Goal: Task Accomplishment & Management: Manage account settings

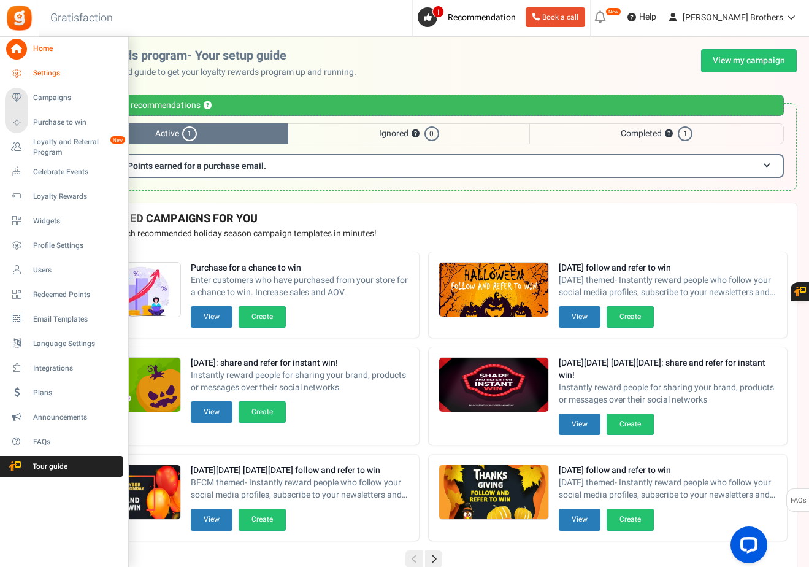
click at [45, 79] on span "Settings" at bounding box center [76, 73] width 86 height 10
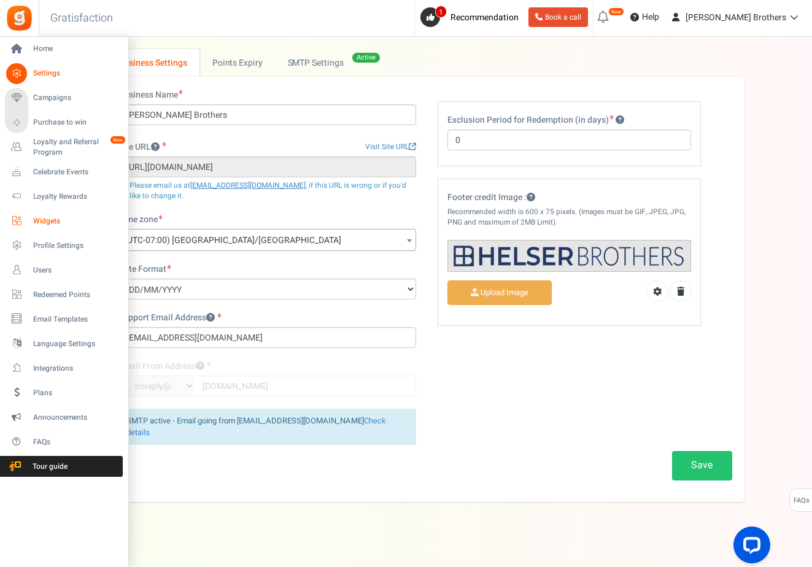
click at [50, 224] on span "Widgets" at bounding box center [76, 221] width 86 height 10
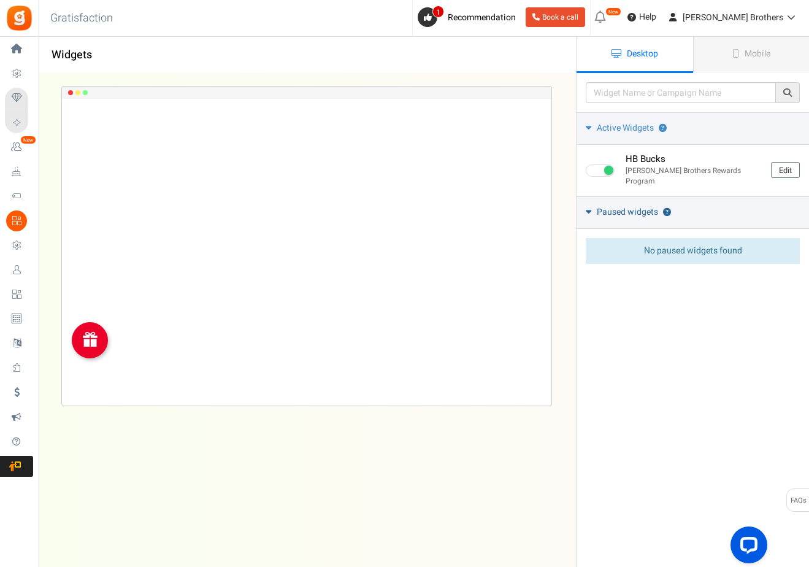
click at [628, 206] on span "Paused widgets" at bounding box center [627, 212] width 61 height 12
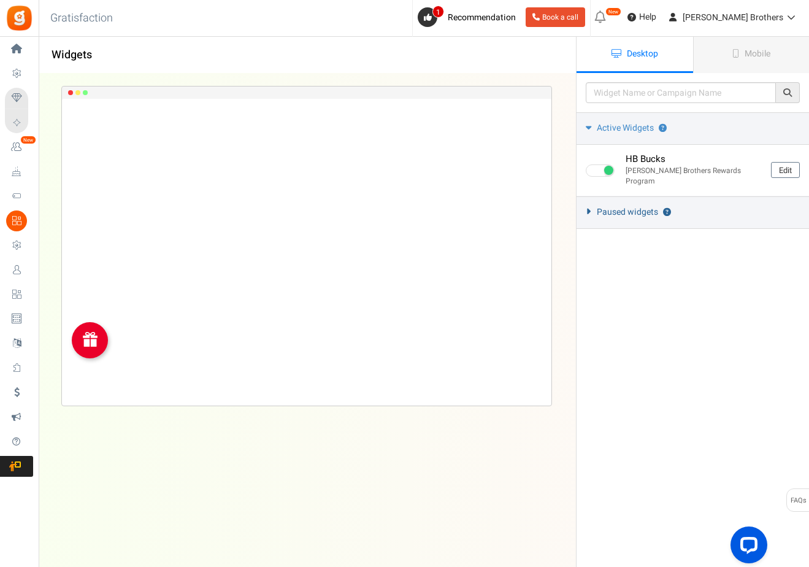
click at [628, 206] on span "Paused widgets" at bounding box center [627, 212] width 61 height 12
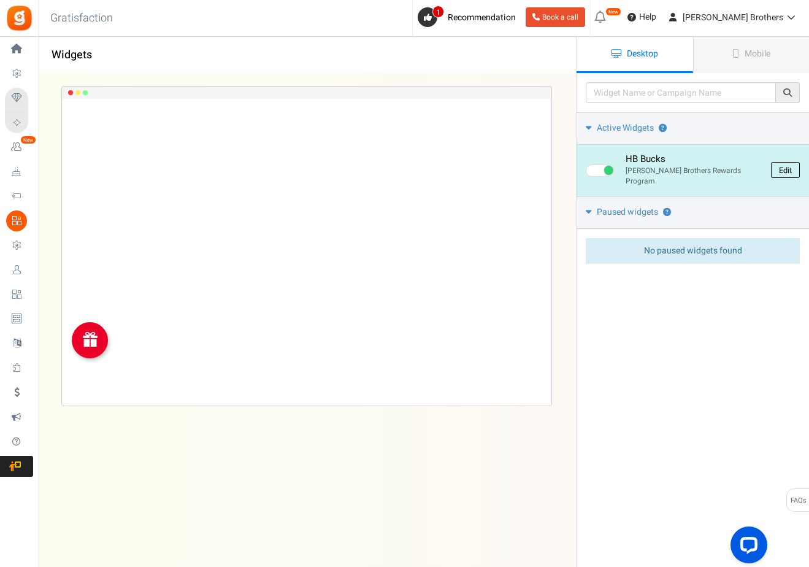
click at [778, 162] on link "Edit" at bounding box center [785, 170] width 29 height 16
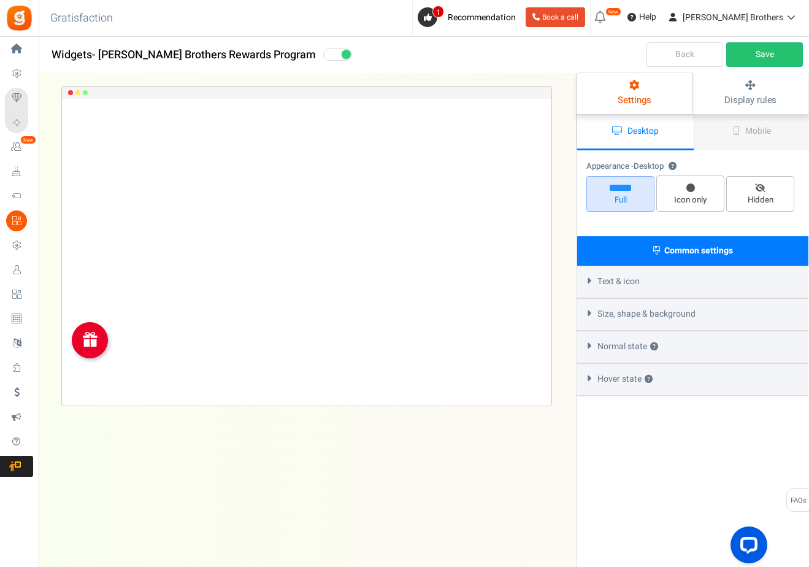
select select "left-bottom-bar"
radio input "true"
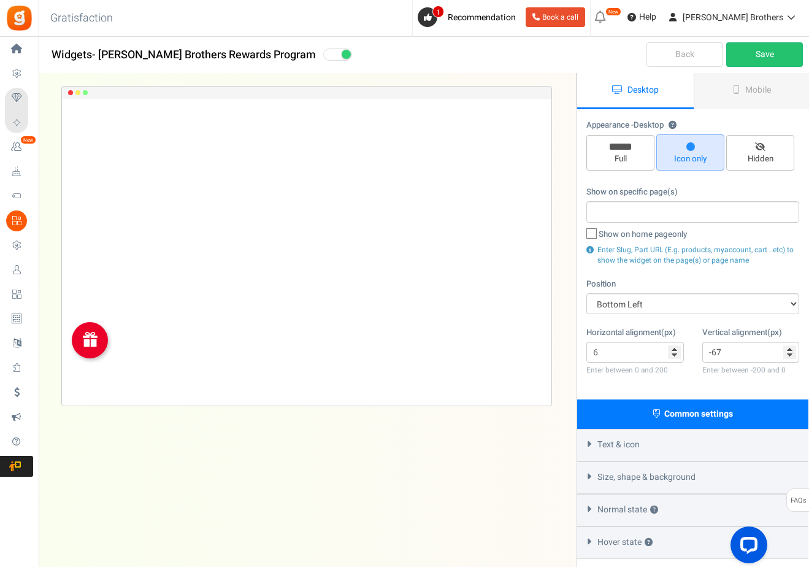
scroll to position [98, 0]
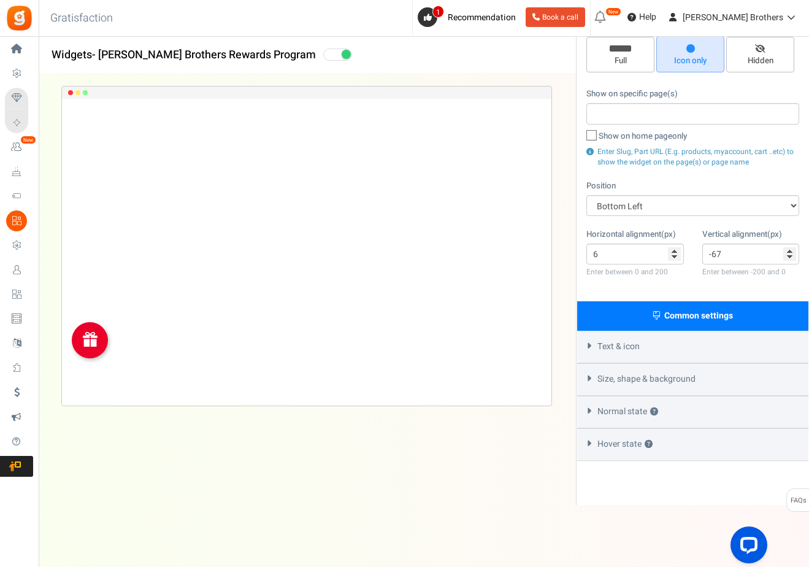
click at [630, 349] on span "Text & icon" at bounding box center [619, 347] width 42 height 12
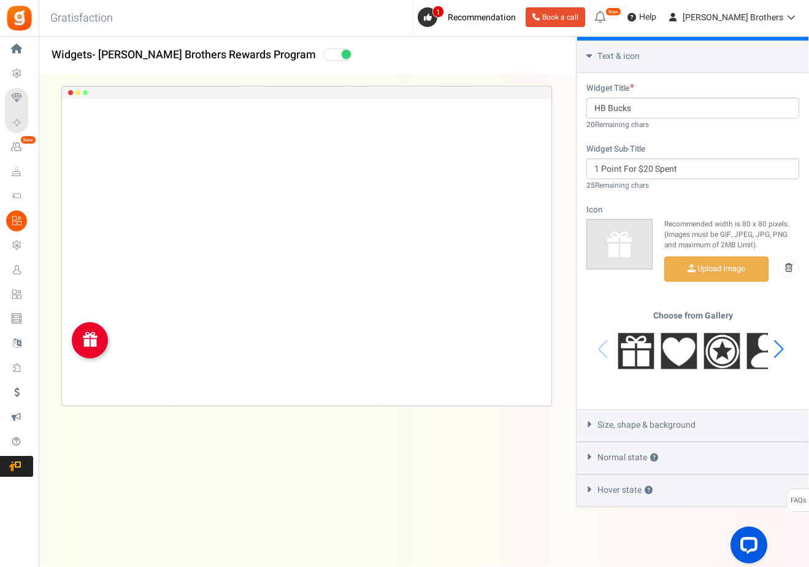
click at [646, 409] on div "Size, shape & background" at bounding box center [693, 425] width 231 height 33
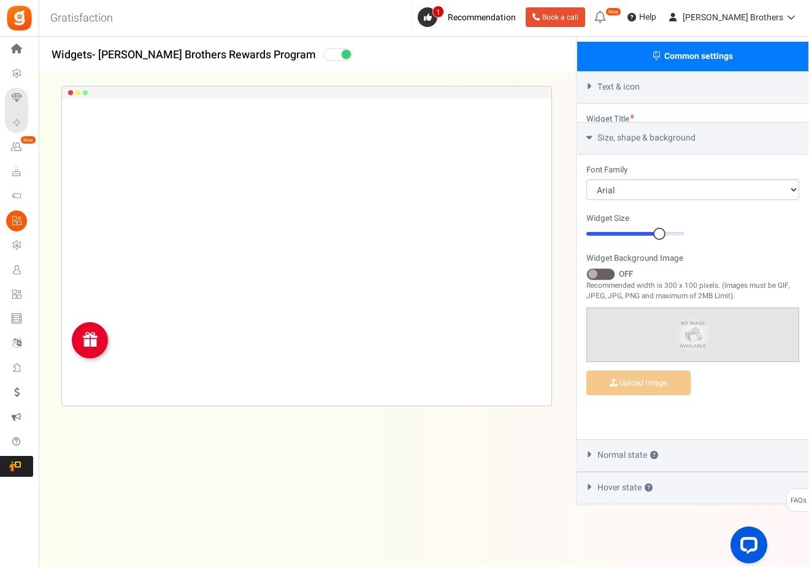
scroll to position [319, 0]
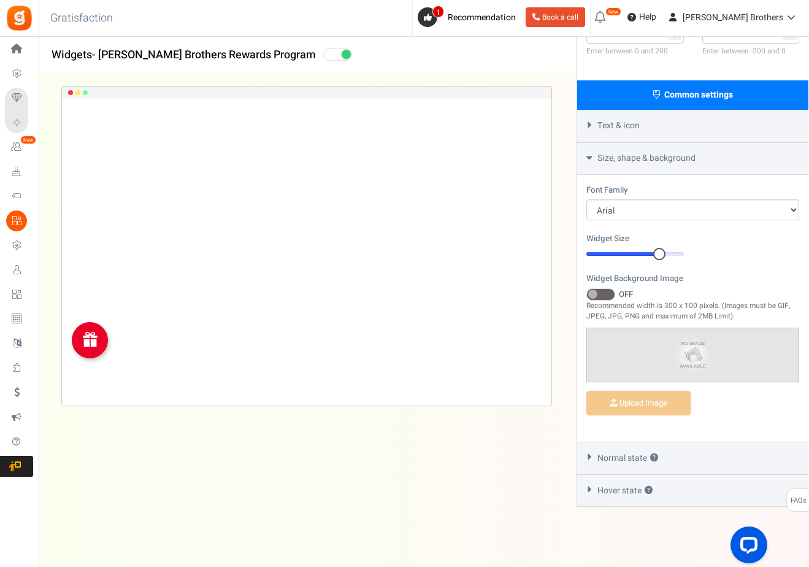
click at [633, 454] on span "Normal state ?" at bounding box center [628, 458] width 61 height 12
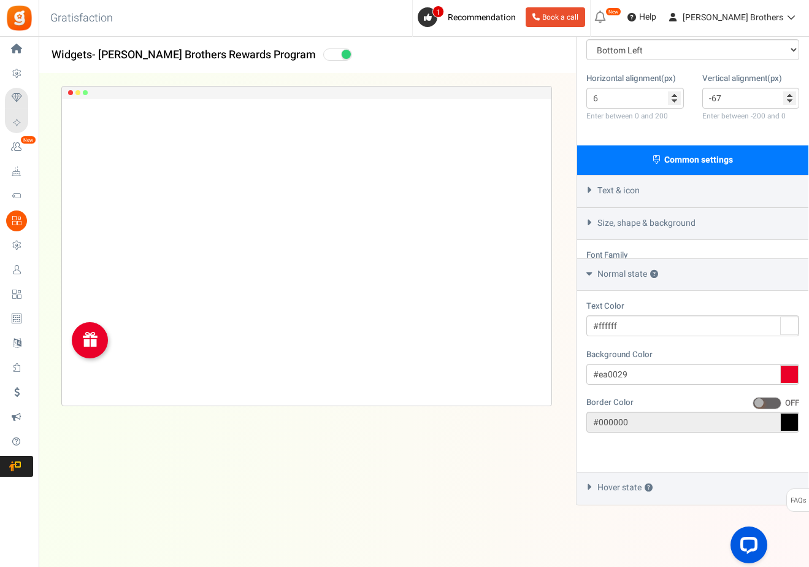
scroll to position [215, 0]
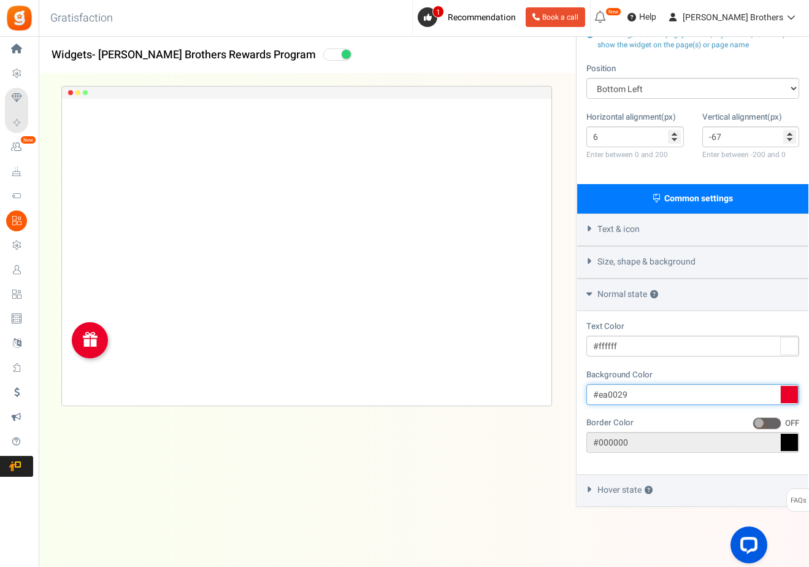
click at [645, 395] on input "#ea0029" at bounding box center [693, 394] width 213 height 21
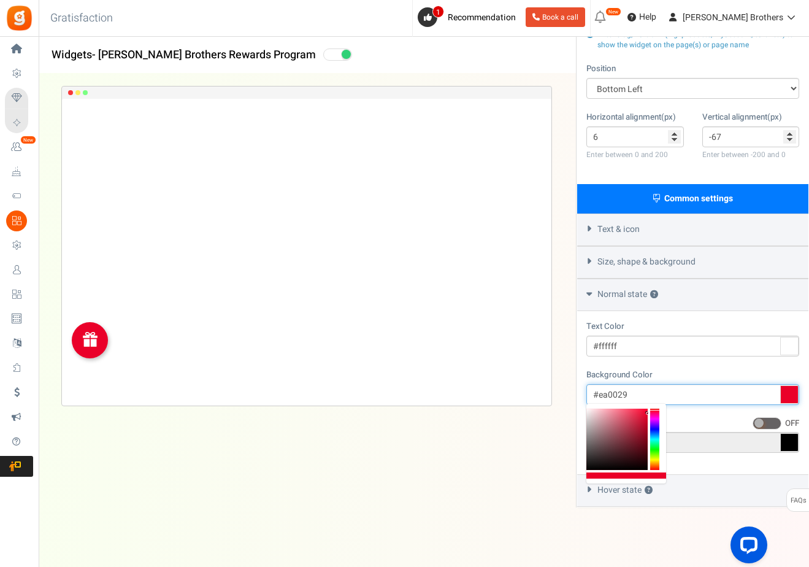
click at [645, 395] on input "#ea0029" at bounding box center [693, 394] width 213 height 21
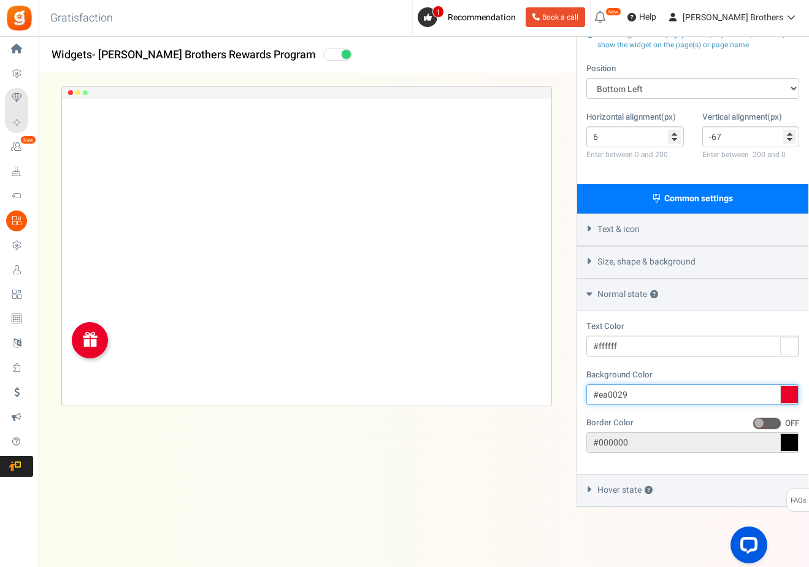
paste input "#97545e"
click at [601, 392] on input "##97545e" at bounding box center [693, 394] width 213 height 21
type input "#97545e"
click at [625, 488] on span "Hover state ?" at bounding box center [625, 490] width 55 height 12
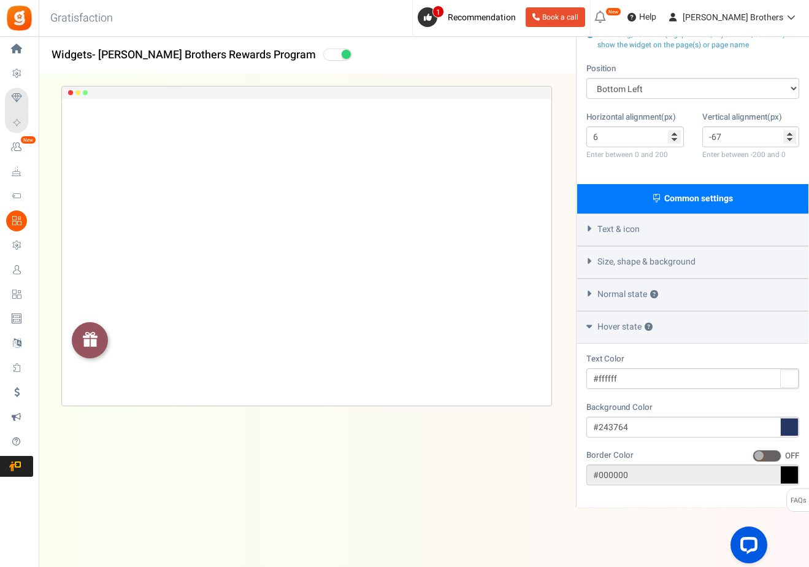
click at [622, 291] on span "Normal state ?" at bounding box center [628, 294] width 61 height 12
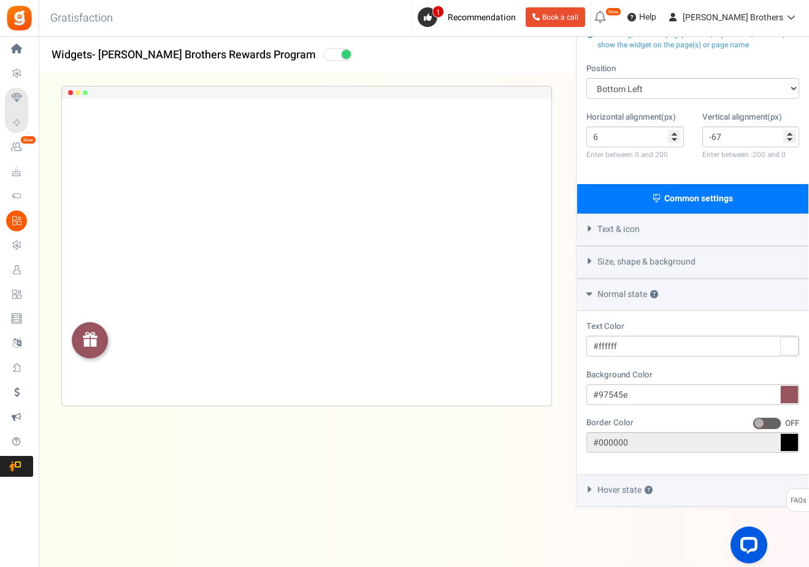
click at [625, 268] on div "Size, shape & background" at bounding box center [693, 262] width 231 height 33
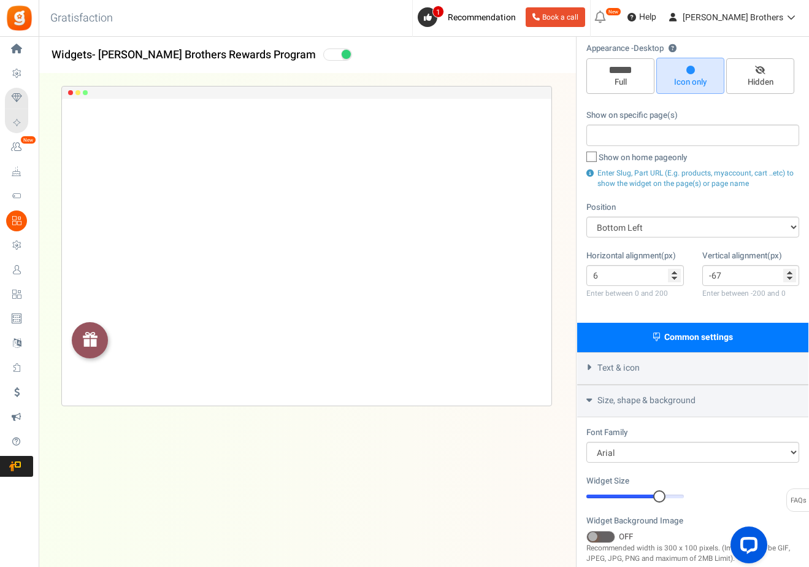
scroll to position [31, 0]
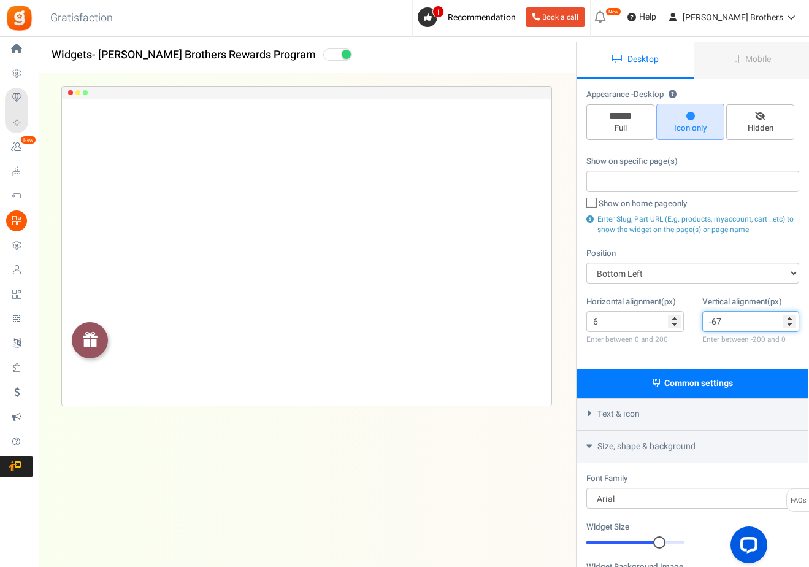
drag, startPoint x: 711, startPoint y: 319, endPoint x: 723, endPoint y: 319, distance: 11.7
click at [723, 319] on input "-67" at bounding box center [752, 321] width 98 height 21
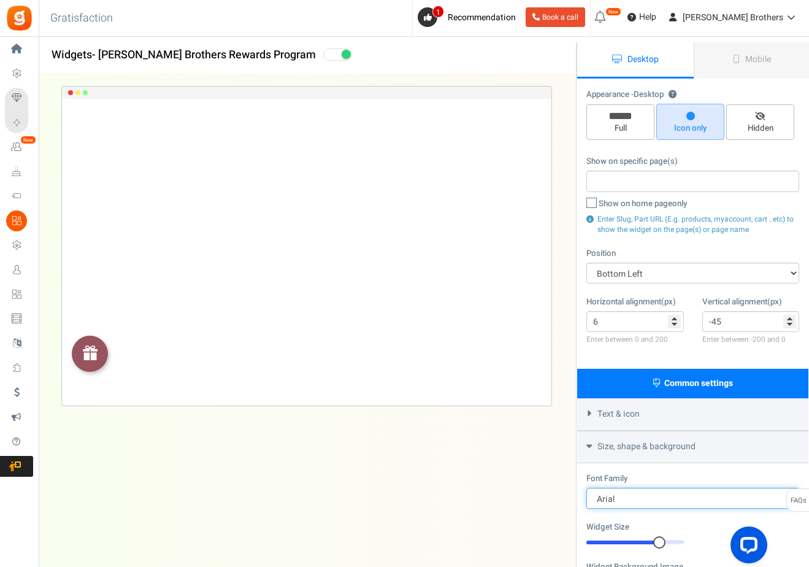
scroll to position [0, 0]
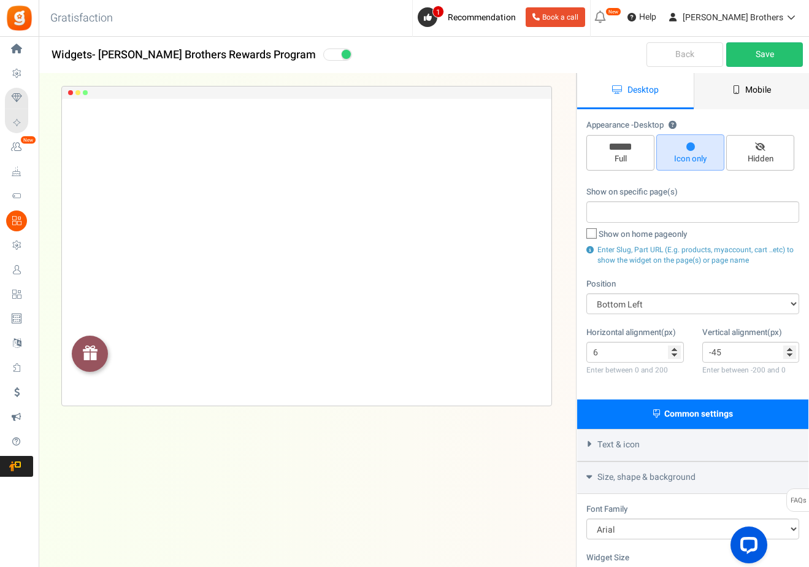
click at [740, 90] on link "Mobile" at bounding box center [752, 91] width 117 height 36
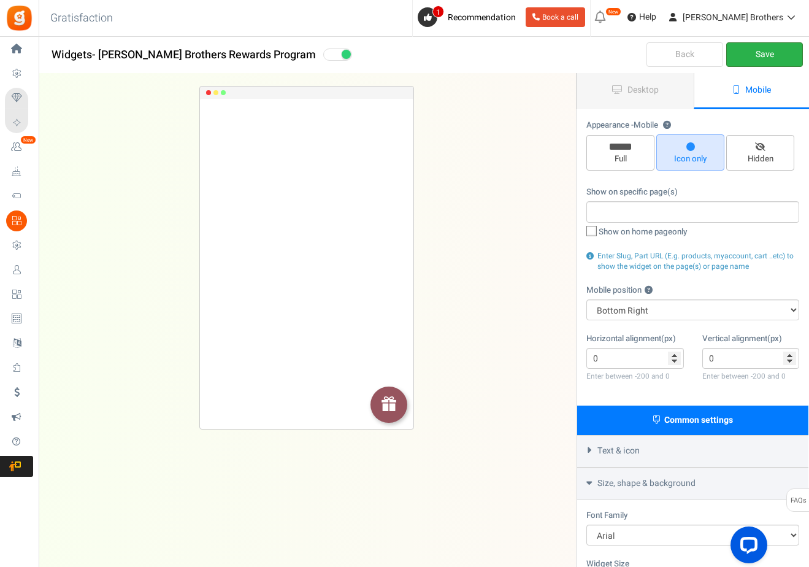
click at [757, 54] on link "Save" at bounding box center [765, 54] width 77 height 25
click at [649, 89] on span "Desktop" at bounding box center [643, 89] width 31 height 13
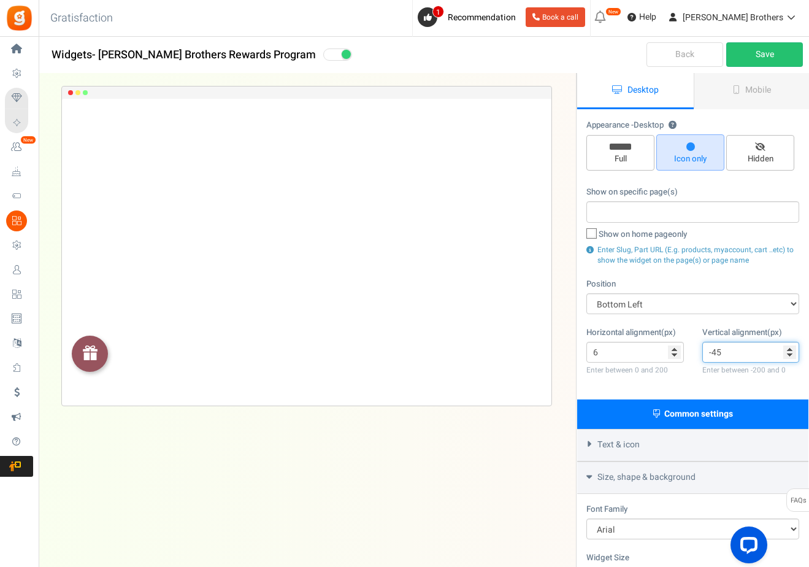
click at [719, 350] on input "-45" at bounding box center [752, 352] width 98 height 21
click at [713, 350] on input "-45" at bounding box center [752, 352] width 98 height 21
type input "0"
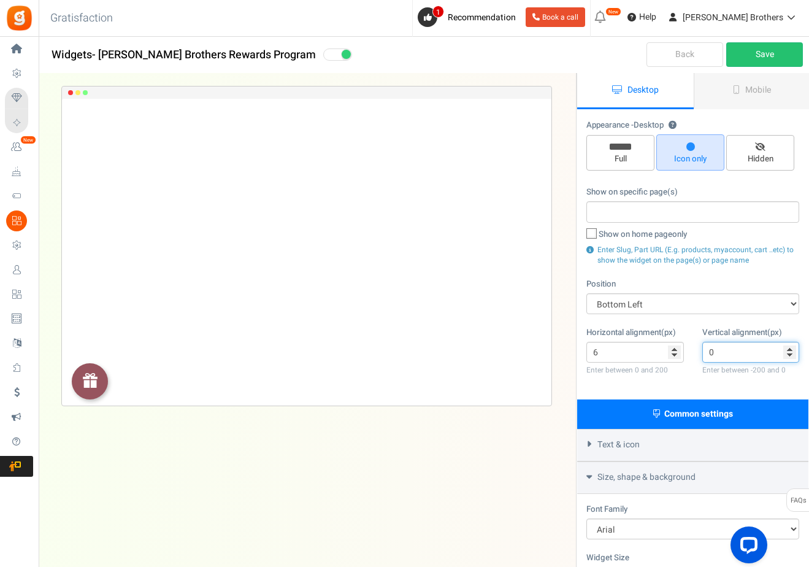
drag, startPoint x: 721, startPoint y: 351, endPoint x: 670, endPoint y: 351, distance: 51.6
click at [668, 351] on div "Horizontal alignment(px) 6 Enter between 0 and 200 Vertical alignment(px) 0 Ent…" at bounding box center [693, 358] width 231 height 64
click at [719, 350] on input "-80" at bounding box center [752, 352] width 98 height 21
type input "0"
drag, startPoint x: 724, startPoint y: 349, endPoint x: 682, endPoint y: 349, distance: 42.4
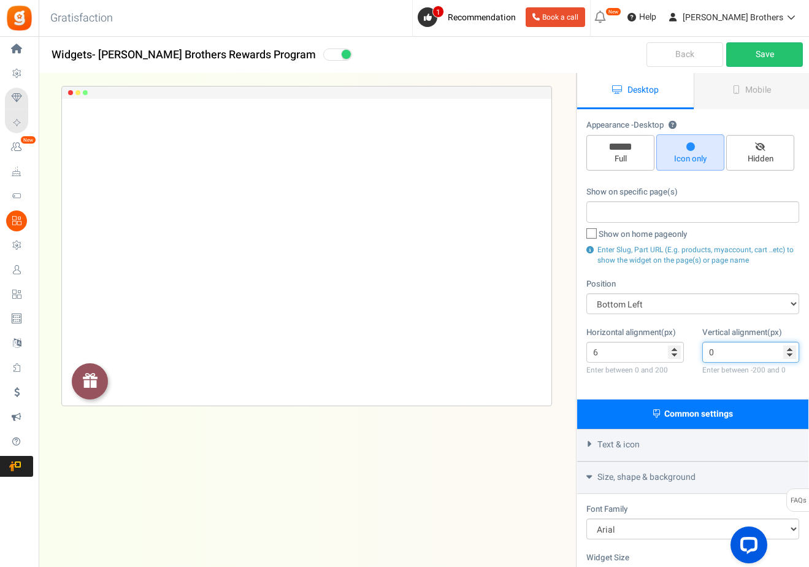
click at [682, 349] on div "Horizontal alignment(px) 6 Enter between 0 and 200 Vertical alignment(px) 0 Ent…" at bounding box center [693, 358] width 231 height 64
type input "-100"
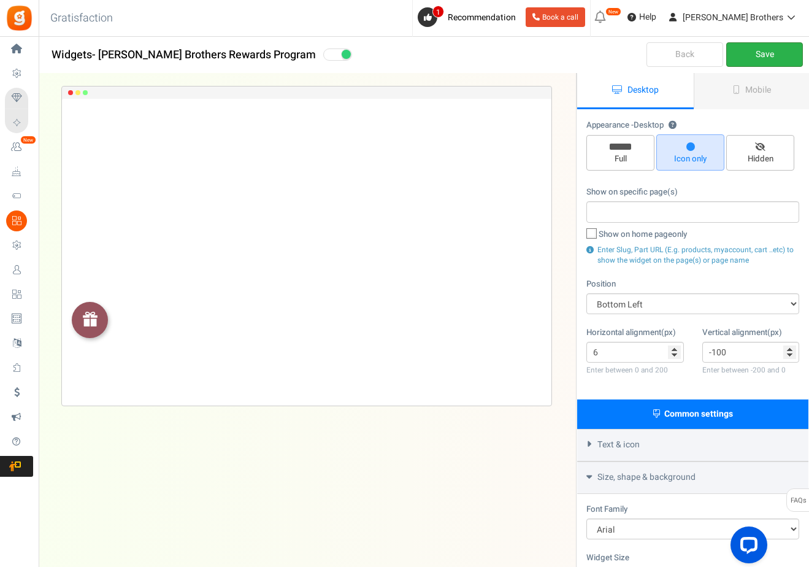
click at [762, 49] on link "Save" at bounding box center [765, 54] width 77 height 25
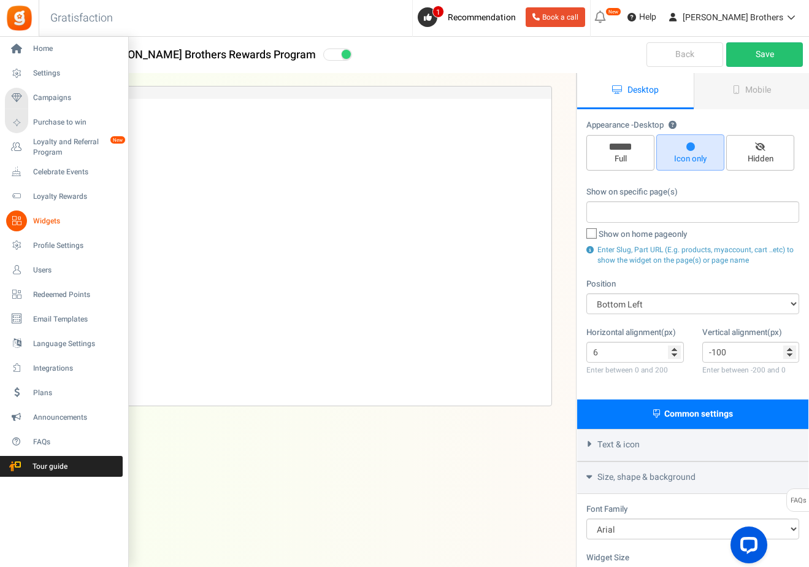
click at [42, 222] on span "Widgets" at bounding box center [76, 221] width 86 height 10
click at [45, 76] on span "Settings" at bounding box center [76, 73] width 86 height 10
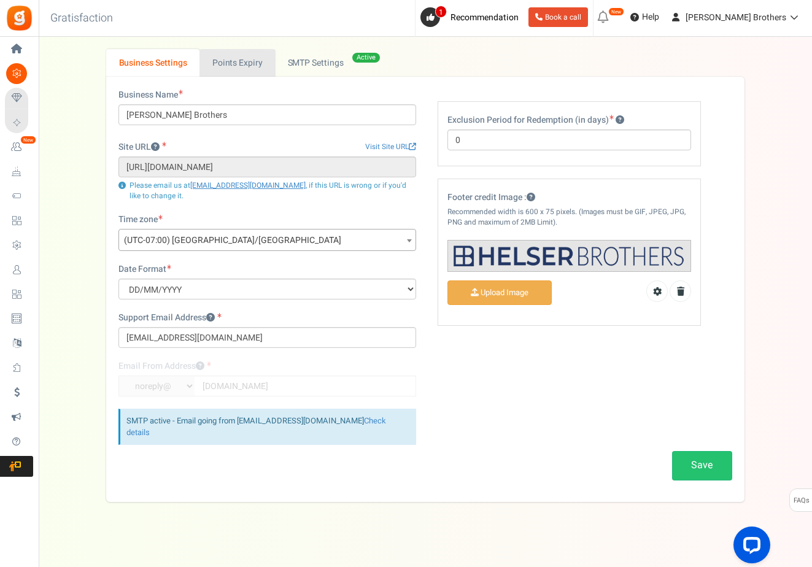
click at [235, 56] on link "Points Expiry" at bounding box center [236, 63] width 75 height 28
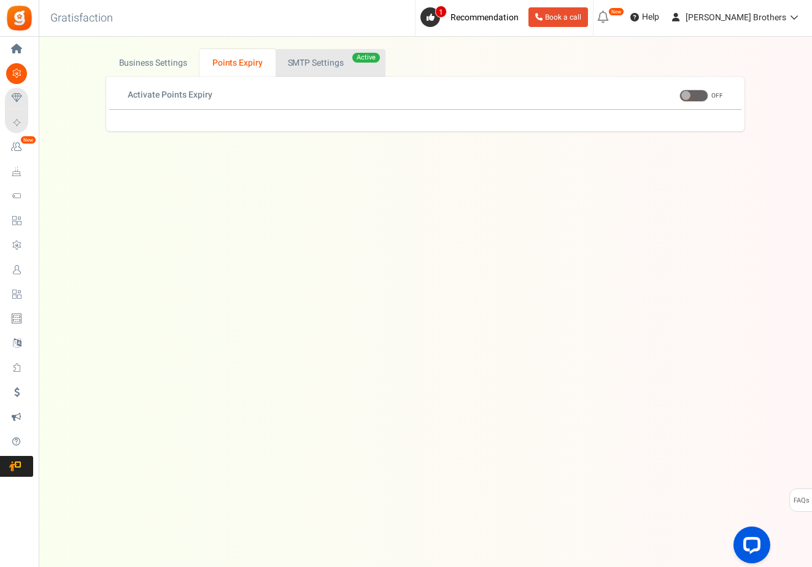
click at [282, 65] on link "Active SMTP Settings" at bounding box center [331, 63] width 110 height 28
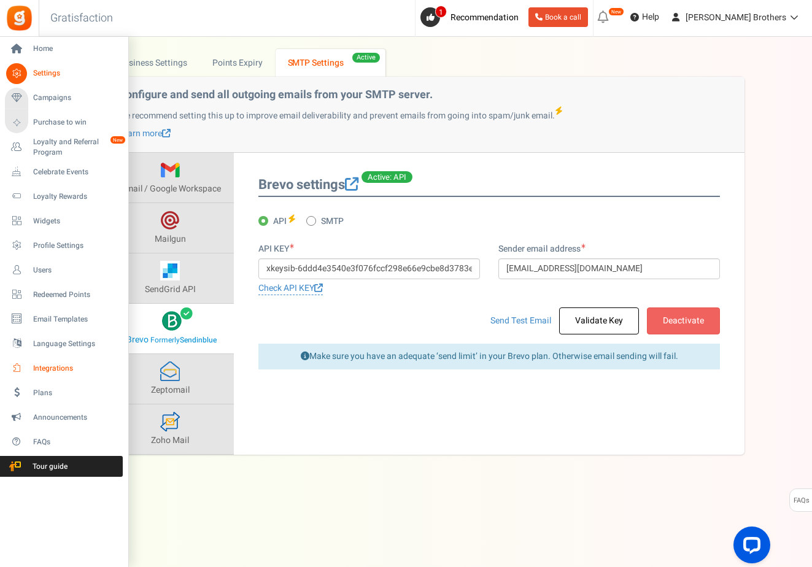
click at [50, 369] on span "Integrations" at bounding box center [76, 368] width 86 height 10
